Goal: Task Accomplishment & Management: Manage account settings

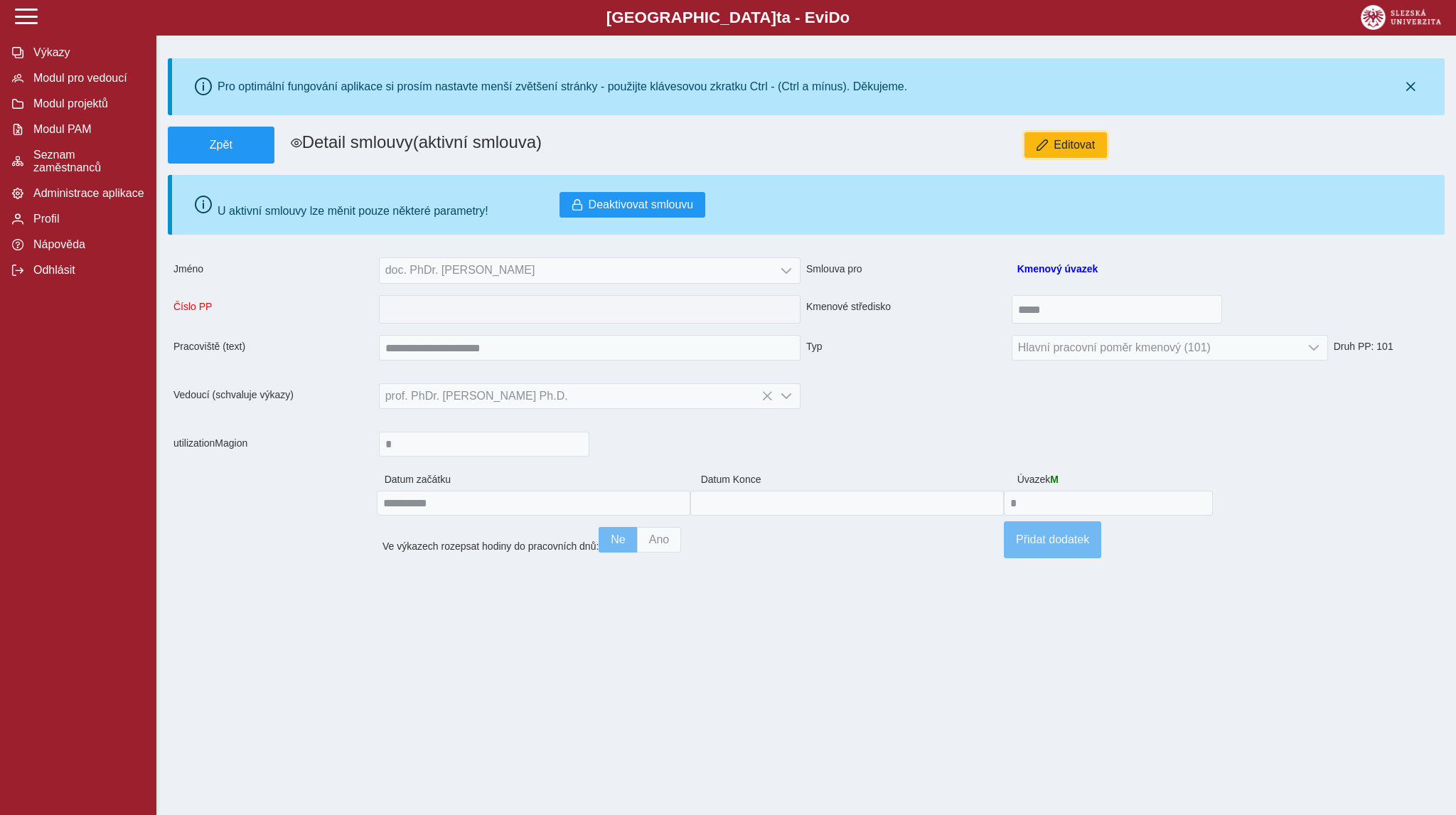
click at [1058, 152] on span "Editovat" at bounding box center [1074, 144] width 41 height 13
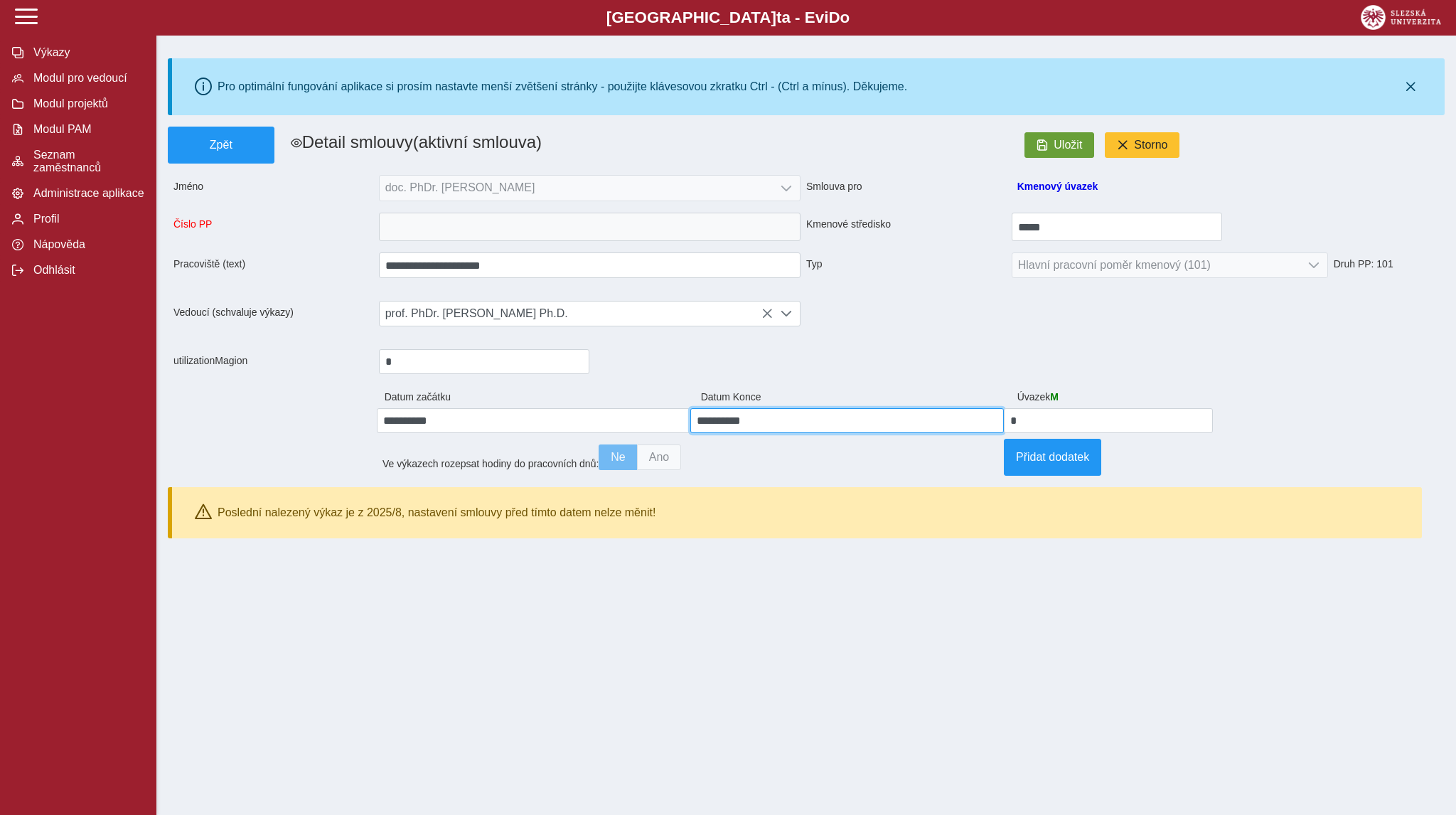
click at [754, 419] on input "**********" at bounding box center [847, 420] width 314 height 25
type input "**********"
click at [1052, 152] on button "Uložit" at bounding box center [1060, 145] width 70 height 25
